Goal: Task Accomplishment & Management: Manage account settings

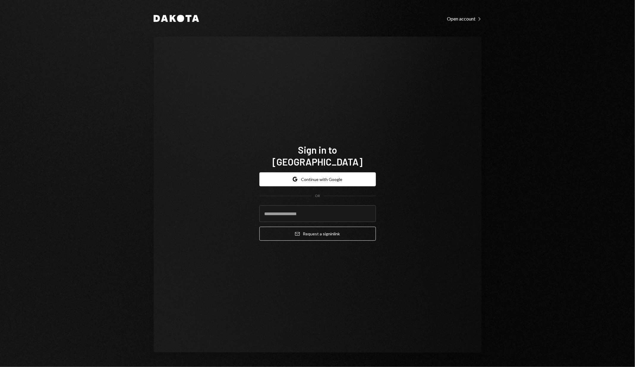
type input "**********"
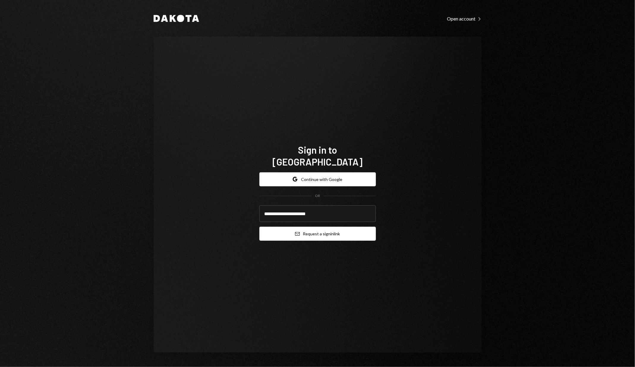
click at [315, 231] on button "Email Request a sign in link" at bounding box center [317, 234] width 116 height 14
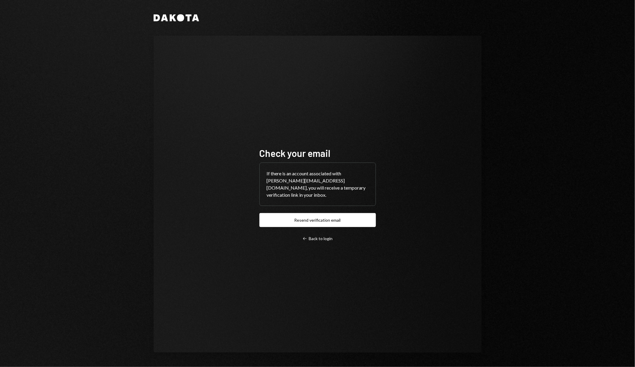
click at [476, 209] on div "Check your email If there is an account associated with dan+anime@webslinger.io…" at bounding box center [318, 194] width 328 height 317
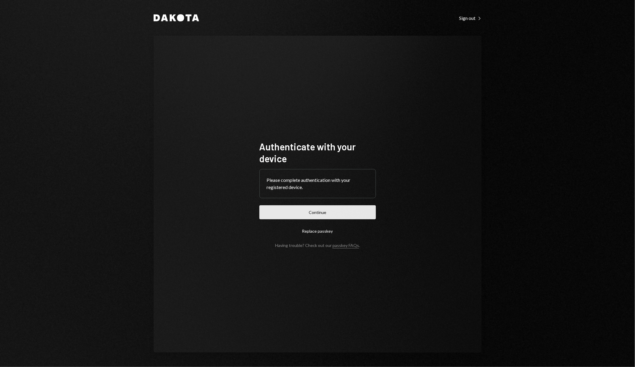
click at [337, 212] on button "Continue" at bounding box center [317, 212] width 116 height 14
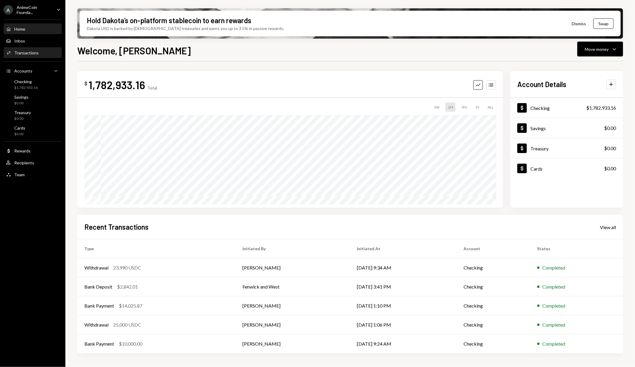
click at [24, 56] on div "Activities Transactions" at bounding box center [32, 53] width 53 height 10
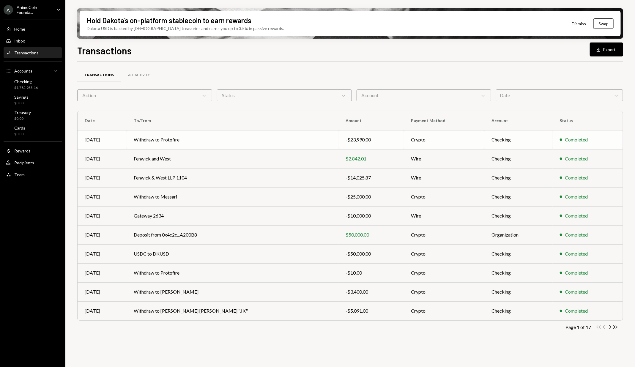
click at [246, 137] on td "Withdraw to Protofire" at bounding box center [233, 139] width 212 height 19
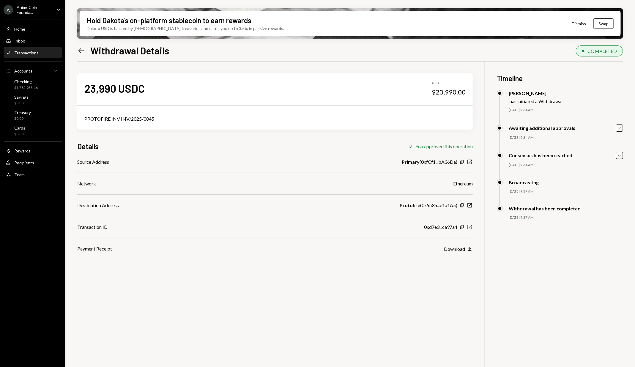
click at [471, 226] on icon "New Window" at bounding box center [470, 227] width 6 height 6
click at [30, 82] on div "Checking" at bounding box center [25, 81] width 23 height 5
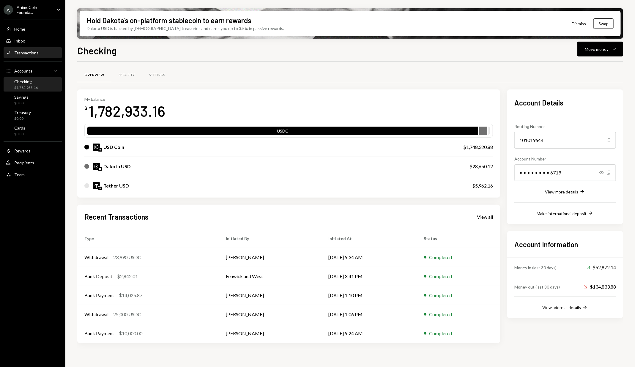
click at [40, 55] on div "Activities Transactions" at bounding box center [32, 53] width 53 height 10
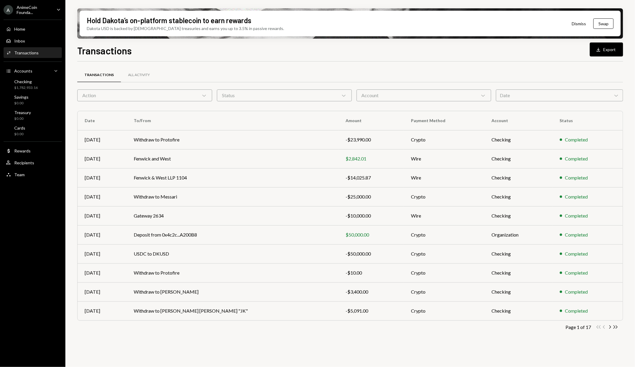
click at [340, 57] on div "Transactions Download Export Transactions All Activity Action Chevron Down Stat…" at bounding box center [350, 222] width 546 height 359
click at [602, 52] on button "Download Export" at bounding box center [606, 49] width 33 height 14
click at [37, 82] on div "Checking" at bounding box center [25, 81] width 23 height 5
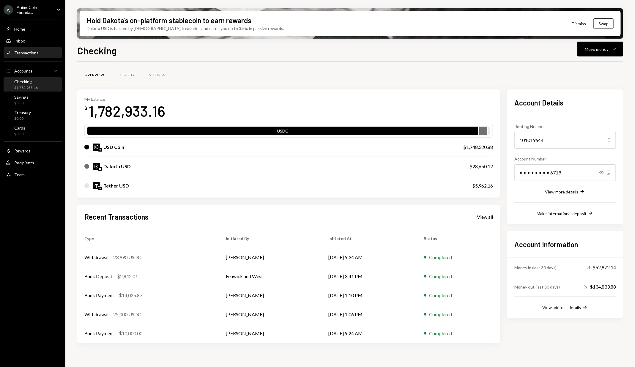
click at [41, 53] on div "Activities Transactions" at bounding box center [32, 52] width 53 height 5
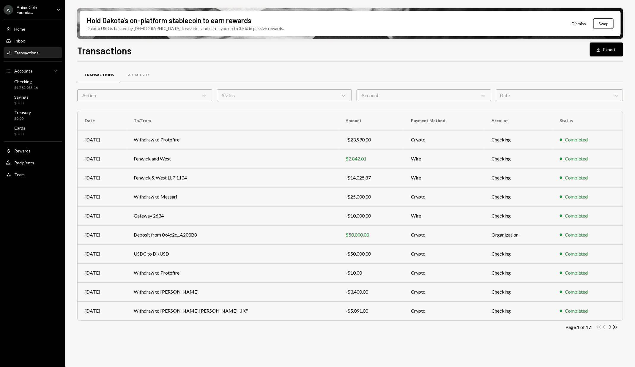
click at [610, 329] on icon "Chevron Right" at bounding box center [610, 327] width 6 height 6
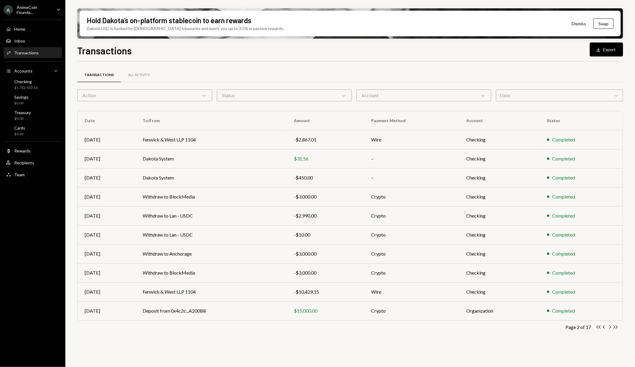
click at [610, 329] on icon "Chevron Right" at bounding box center [610, 327] width 6 height 6
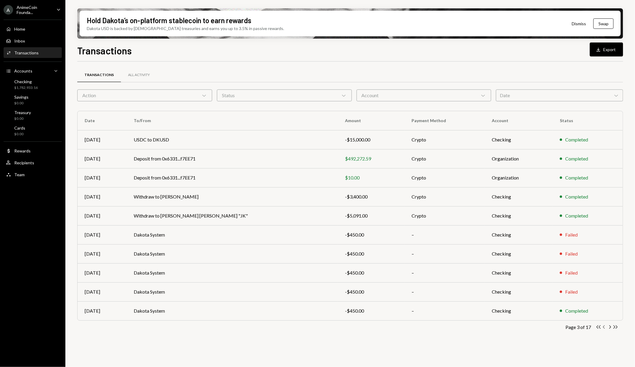
click at [603, 328] on icon "Chevron Left" at bounding box center [604, 327] width 6 height 6
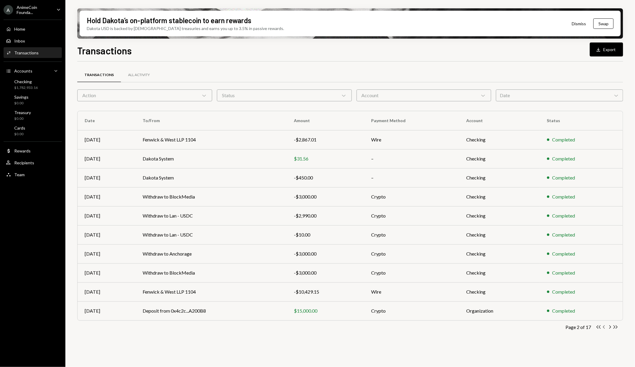
click at [603, 328] on icon "Chevron Left" at bounding box center [604, 327] width 6 height 6
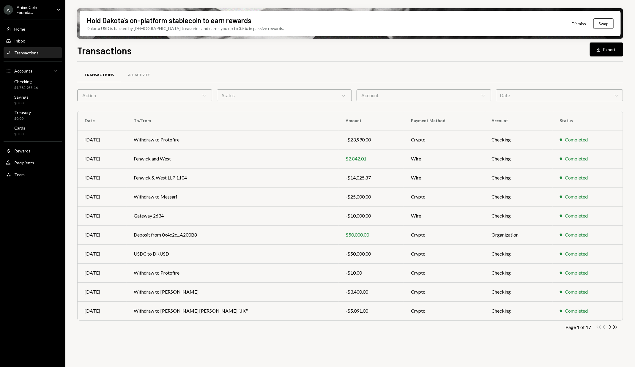
click at [122, 346] on div "Transactions All Activity Action Chevron Down Status Chevron Down Account Chevr…" at bounding box center [350, 217] width 546 height 312
